Goal: Task Accomplishment & Management: Use online tool/utility

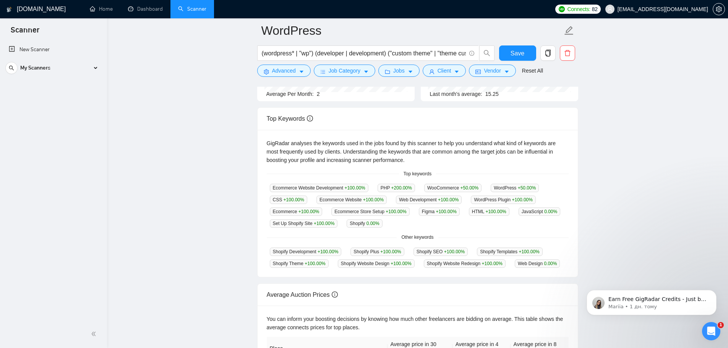
click at [189, 11] on link "Scanner" at bounding box center [192, 9] width 28 height 6
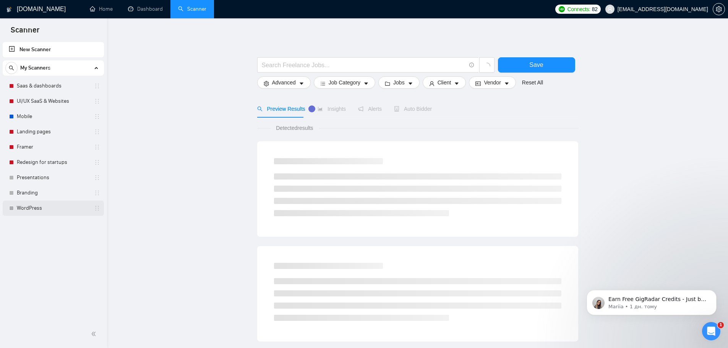
click at [32, 206] on link "WordPress" at bounding box center [53, 208] width 73 height 15
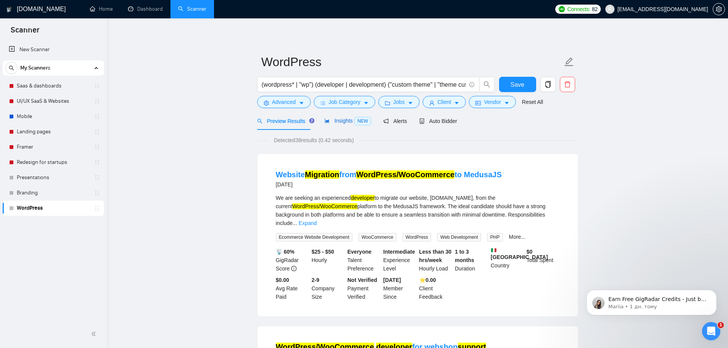
click at [336, 123] on span "Insights NEW" at bounding box center [348, 121] width 47 height 6
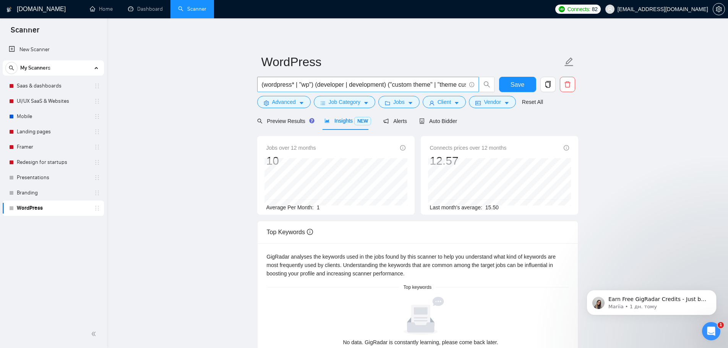
click at [307, 83] on input "(wordpress* | "wp") (developer | development) ("custom theme" | "theme customiz…" at bounding box center [364, 85] width 204 height 10
click at [136, 7] on link "Dashboard" at bounding box center [145, 9] width 35 height 6
